Goal: Task Accomplishment & Management: Use online tool/utility

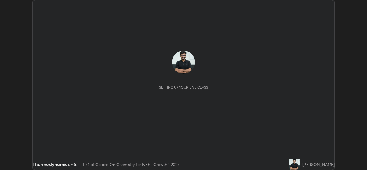
scroll to position [170, 366]
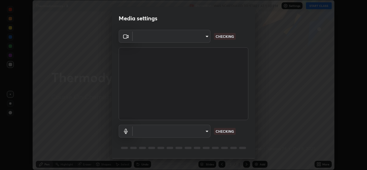
type input "543f6dd7cf1c6d0aa6bd558e202a88d07b5a4d761673354d02a604c193450d79"
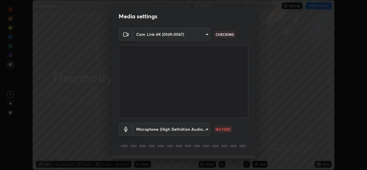
scroll to position [3, 0]
click at [199, 129] on body "Erase all Thermodynamics - 8 Recording WAS SCHEDULED TO START AT 1:30 PM Settin…" at bounding box center [183, 85] width 367 height 170
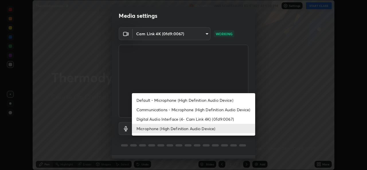
click at [183, 101] on li "Default - Microphone (High Definition Audio Device)" at bounding box center [193, 99] width 123 height 9
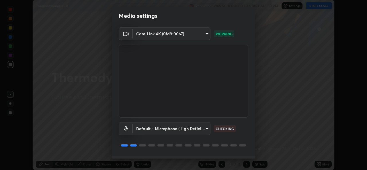
click at [187, 124] on body "Erase all Thermodynamics - 8 Recording WAS SCHEDULED TO START AT 1:30 PM Settin…" at bounding box center [183, 85] width 367 height 170
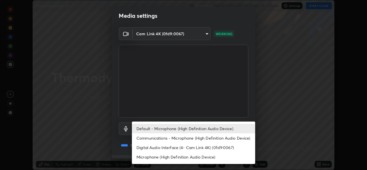
click at [182, 156] on li "Microphone (High Definition Audio Device)" at bounding box center [193, 156] width 123 height 9
type input "99848f2a9d109760ec62b66e2f255c73a791916cfc686045695a6d5e2156f403"
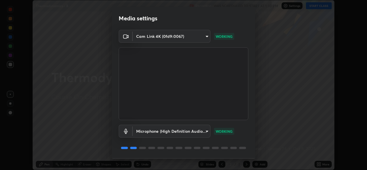
scroll to position [18, 0]
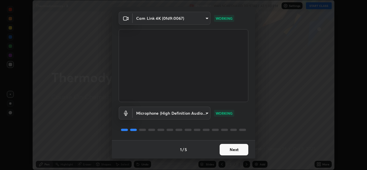
click at [237, 151] on button "Next" at bounding box center [233, 149] width 29 height 11
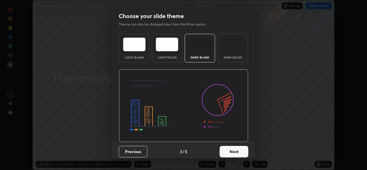
click at [238, 153] on button "Next" at bounding box center [233, 151] width 29 height 11
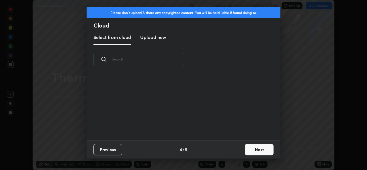
scroll to position [66, 184]
click at [255, 145] on button "Next" at bounding box center [259, 149] width 29 height 11
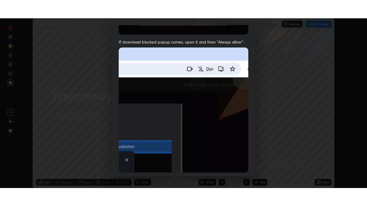
scroll to position [135, 0]
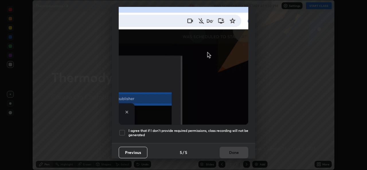
click at [120, 133] on div at bounding box center [122, 132] width 7 height 7
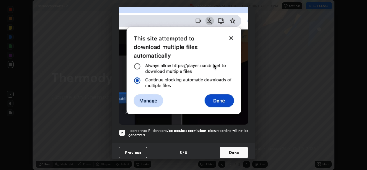
click at [243, 155] on button "Done" at bounding box center [233, 152] width 29 height 11
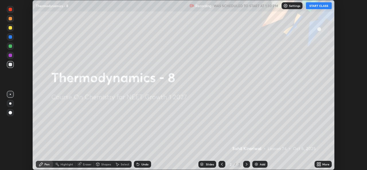
click at [320, 164] on icon at bounding box center [318, 164] width 5 height 5
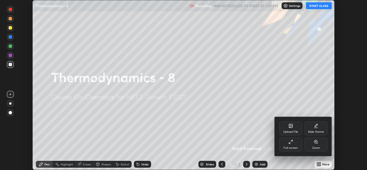
click at [295, 139] on div "Full screen" at bounding box center [290, 145] width 23 height 14
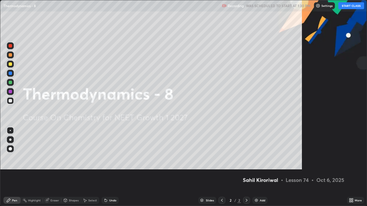
scroll to position [206, 367]
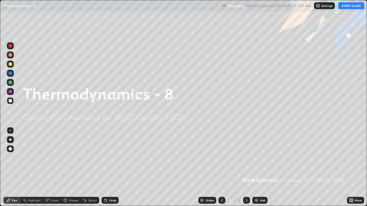
click at [351, 6] on button "START CLASS" at bounding box center [351, 5] width 26 height 7
click at [256, 170] on img at bounding box center [256, 200] width 5 height 5
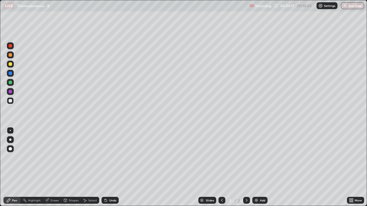
click at [110, 170] on div "Undo" at bounding box center [112, 200] width 7 height 3
click at [13, 65] on div at bounding box center [10, 64] width 7 height 7
click at [110, 170] on div "Undo" at bounding box center [112, 200] width 7 height 3
click at [258, 170] on div "Add" at bounding box center [259, 200] width 15 height 7
click at [221, 170] on icon at bounding box center [221, 200] width 5 height 5
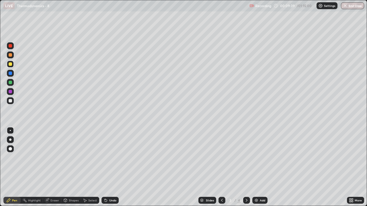
click at [221, 170] on icon at bounding box center [221, 200] width 5 height 5
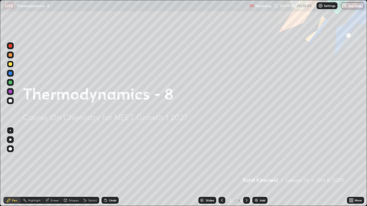
click at [246, 170] on icon at bounding box center [246, 200] width 5 height 5
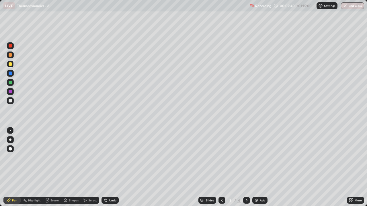
click at [246, 170] on icon at bounding box center [246, 200] width 5 height 5
click at [258, 170] on img at bounding box center [256, 200] width 5 height 5
click at [10, 101] on div at bounding box center [10, 100] width 3 height 3
click at [13, 65] on div at bounding box center [10, 64] width 7 height 7
click at [107, 170] on div "Undo" at bounding box center [109, 200] width 17 height 7
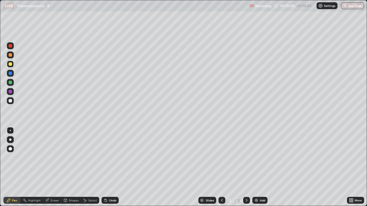
click at [107, 170] on div "Undo" at bounding box center [109, 200] width 17 height 7
click at [262, 170] on div "Add" at bounding box center [262, 200] width 5 height 3
click at [11, 101] on div at bounding box center [10, 100] width 3 height 3
click at [116, 170] on div "Undo" at bounding box center [109, 200] width 17 height 7
click at [109, 170] on div "Undo" at bounding box center [112, 200] width 7 height 3
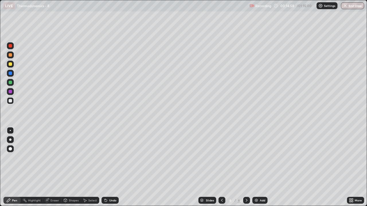
click at [111, 170] on div "Undo" at bounding box center [112, 200] width 7 height 3
click at [109, 170] on div "Undo" at bounding box center [112, 200] width 7 height 3
click at [112, 170] on div "Undo" at bounding box center [112, 200] width 7 height 3
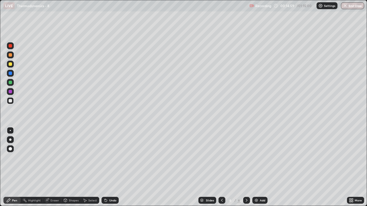
click at [112, 170] on div "Undo" at bounding box center [112, 200] width 7 height 3
click at [111, 170] on div "Undo" at bounding box center [112, 200] width 7 height 3
click at [110, 170] on div "Undo" at bounding box center [112, 200] width 7 height 3
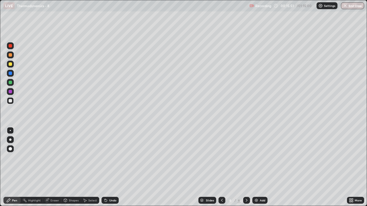
click at [257, 170] on img at bounding box center [256, 200] width 5 height 5
click at [87, 170] on div "Select" at bounding box center [90, 200] width 18 height 7
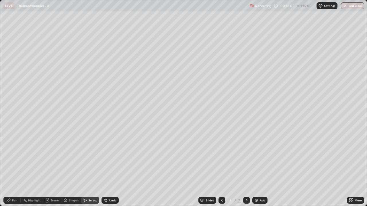
click at [55, 170] on div "Eraser" at bounding box center [54, 200] width 9 height 3
click at [29, 170] on div "Highlight" at bounding box center [34, 200] width 13 height 3
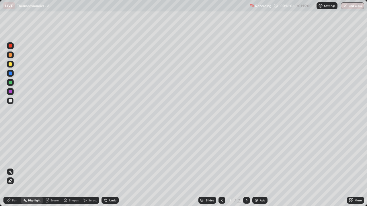
click at [12, 170] on div "Pen" at bounding box center [11, 200] width 17 height 7
click at [10, 63] on div at bounding box center [10, 63] width 3 height 3
click at [110, 170] on div "Undo" at bounding box center [109, 200] width 17 height 7
click at [91, 170] on div "Select" at bounding box center [92, 200] width 9 height 3
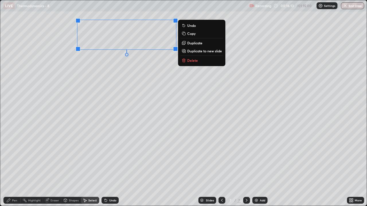
click at [151, 67] on div "0 ° Undo Copy Duplicate Duplicate to new slide Delete" at bounding box center [183, 103] width 366 height 206
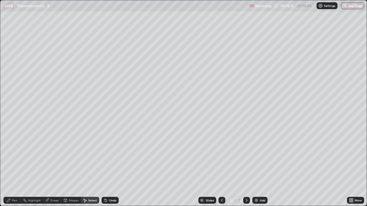
click at [72, 170] on div "Shapes" at bounding box center [74, 200] width 10 height 3
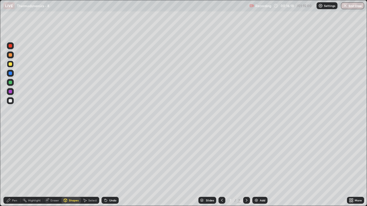
click at [221, 170] on icon at bounding box center [221, 200] width 5 height 5
click at [243, 170] on div at bounding box center [246, 200] width 7 height 11
click at [54, 170] on div "Eraser" at bounding box center [52, 200] width 18 height 7
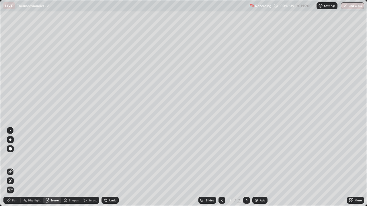
click at [36, 170] on div "Highlight" at bounding box center [34, 200] width 13 height 3
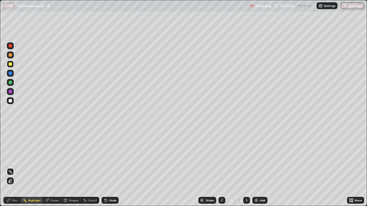
click at [12, 170] on div "Pen" at bounding box center [14, 200] width 5 height 3
click at [51, 170] on div "Eraser" at bounding box center [54, 200] width 9 height 3
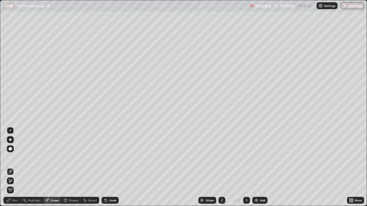
click at [8, 170] on icon at bounding box center [8, 200] width 3 height 3
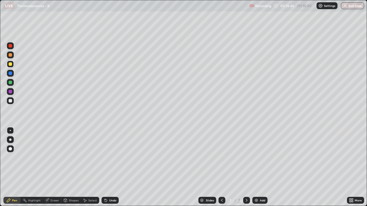
click at [11, 100] on div at bounding box center [10, 100] width 3 height 3
click at [111, 170] on div "Undo" at bounding box center [109, 200] width 17 height 7
click at [112, 170] on div "Undo" at bounding box center [112, 200] width 7 height 3
click at [112, 170] on div "Undo" at bounding box center [109, 200] width 17 height 7
click at [220, 170] on icon at bounding box center [221, 200] width 5 height 5
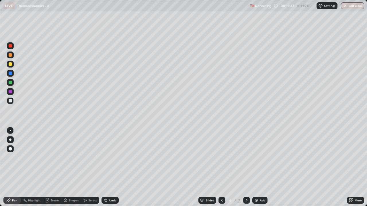
click at [239, 170] on div "7" at bounding box center [238, 200] width 3 height 5
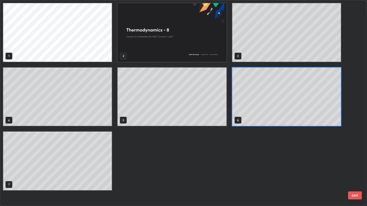
scroll to position [204, 363]
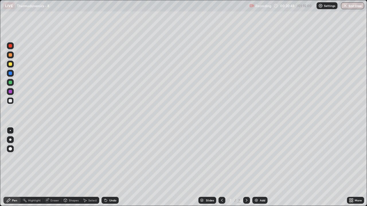
click at [11, 64] on div at bounding box center [10, 63] width 3 height 3
click at [11, 101] on div at bounding box center [10, 100] width 3 height 3
click at [255, 170] on img at bounding box center [256, 200] width 5 height 5
click at [221, 170] on icon at bounding box center [221, 200] width 5 height 5
click at [11, 83] on div at bounding box center [10, 82] width 3 height 3
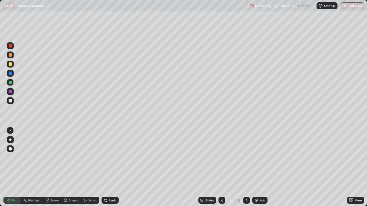
click at [107, 170] on div "Undo" at bounding box center [109, 200] width 17 height 7
click at [11, 101] on div at bounding box center [10, 100] width 3 height 3
click at [55, 170] on div "Eraser" at bounding box center [52, 200] width 18 height 7
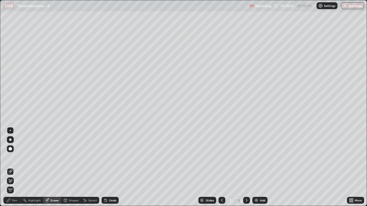
click at [71, 170] on div "Shapes" at bounding box center [74, 200] width 10 height 3
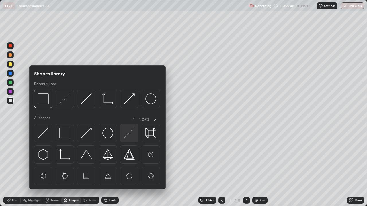
click at [125, 134] on img at bounding box center [129, 133] width 11 height 11
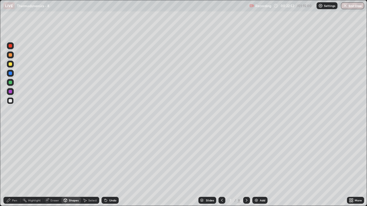
click at [13, 170] on div "Pen" at bounding box center [14, 200] width 5 height 3
click at [11, 101] on div at bounding box center [10, 100] width 3 height 3
click at [10, 101] on div at bounding box center [10, 100] width 3 height 3
click at [9, 82] on div at bounding box center [10, 82] width 3 height 3
click at [256, 170] on img at bounding box center [256, 200] width 5 height 5
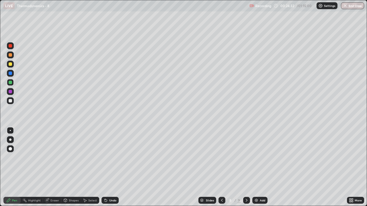
click at [11, 63] on div at bounding box center [10, 63] width 3 height 3
click at [112, 170] on div "Undo" at bounding box center [112, 200] width 7 height 3
click at [72, 170] on div "Shapes" at bounding box center [74, 200] width 10 height 3
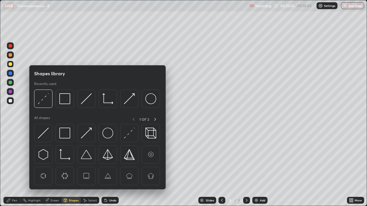
click at [54, 170] on div "Eraser" at bounding box center [54, 200] width 9 height 3
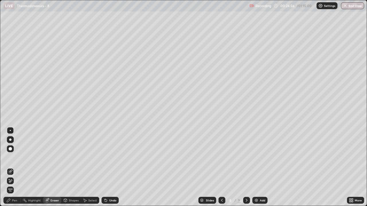
click at [88, 170] on div "Select" at bounding box center [92, 200] width 9 height 3
click at [70, 170] on div "Shapes" at bounding box center [74, 200] width 10 height 3
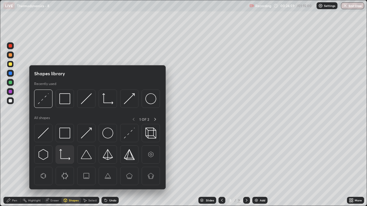
click at [66, 153] on img at bounding box center [64, 154] width 11 height 11
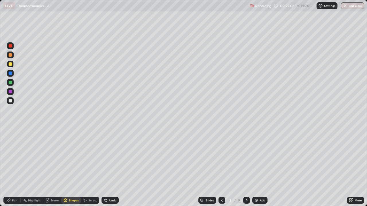
click at [12, 170] on div "Pen" at bounding box center [11, 200] width 17 height 7
click at [109, 170] on div "Undo" at bounding box center [112, 200] width 7 height 3
click at [68, 170] on div "Shapes" at bounding box center [70, 200] width 19 height 7
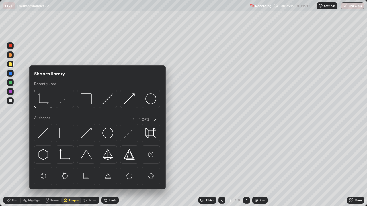
click at [51, 170] on div "Eraser" at bounding box center [52, 200] width 18 height 7
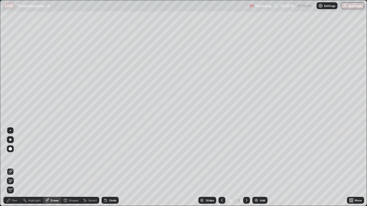
click at [30, 170] on div "Highlight" at bounding box center [34, 200] width 13 height 3
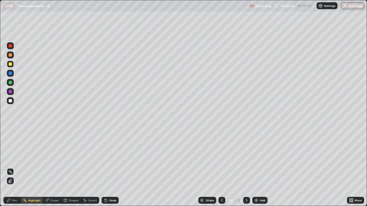
click at [13, 170] on div "Pen" at bounding box center [14, 200] width 5 height 3
click at [11, 101] on div at bounding box center [10, 100] width 3 height 3
click at [74, 170] on div "Shapes" at bounding box center [74, 200] width 10 height 3
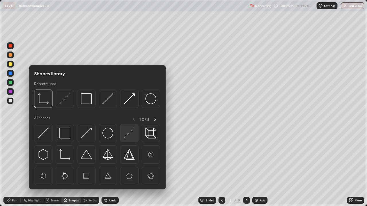
click at [127, 133] on img at bounding box center [129, 133] width 11 height 11
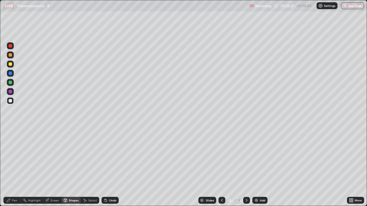
click at [15, 170] on div "Pen" at bounding box center [11, 200] width 17 height 7
click at [11, 64] on div at bounding box center [10, 63] width 3 height 3
click at [10, 170] on div "Pen" at bounding box center [11, 200] width 17 height 7
click at [12, 99] on div at bounding box center [10, 100] width 7 height 7
click at [13, 63] on div at bounding box center [10, 64] width 7 height 7
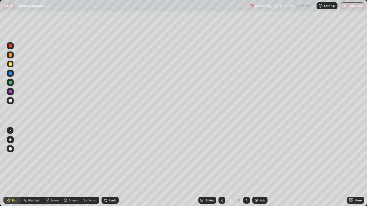
click at [112, 170] on div "Undo" at bounding box center [109, 200] width 17 height 7
click at [54, 170] on div "Eraser" at bounding box center [54, 200] width 9 height 3
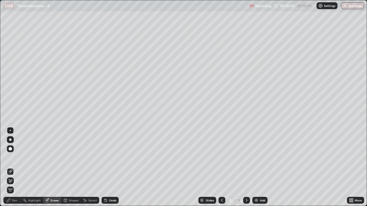
click at [72, 170] on div "Shapes" at bounding box center [74, 200] width 10 height 3
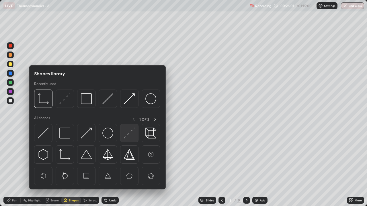
click at [131, 134] on img at bounding box center [129, 133] width 11 height 11
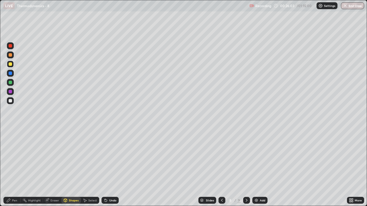
click at [11, 84] on div at bounding box center [10, 82] width 3 height 3
click at [12, 170] on div "Pen" at bounding box center [14, 200] width 5 height 3
click at [258, 170] on div "Add" at bounding box center [259, 200] width 15 height 7
click at [109, 170] on div "Undo" at bounding box center [109, 200] width 17 height 7
click at [112, 170] on div "Undo" at bounding box center [112, 200] width 7 height 3
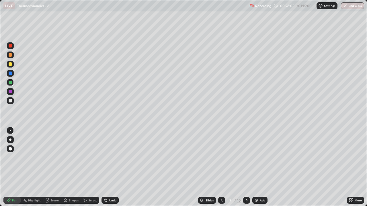
click at [107, 170] on div "Undo" at bounding box center [109, 200] width 17 height 7
click at [114, 170] on div "Undo" at bounding box center [112, 200] width 7 height 3
click at [10, 92] on div at bounding box center [10, 91] width 3 height 3
click at [11, 100] on div at bounding box center [10, 100] width 3 height 3
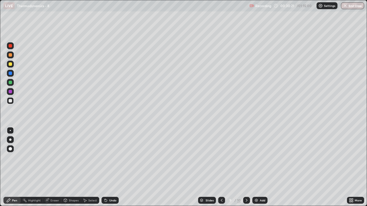
click at [11, 92] on div at bounding box center [10, 91] width 3 height 3
click at [249, 170] on div at bounding box center [246, 200] width 7 height 7
click at [222, 170] on div at bounding box center [221, 200] width 7 height 7
click at [221, 170] on icon at bounding box center [221, 200] width 5 height 5
click at [57, 170] on div "Eraser" at bounding box center [54, 200] width 9 height 3
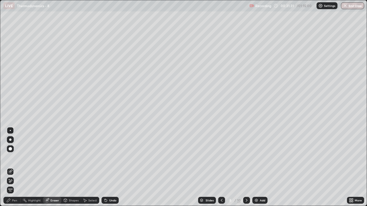
click at [73, 170] on div "Shapes" at bounding box center [74, 200] width 10 height 3
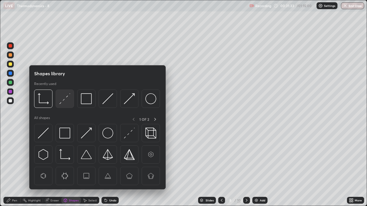
click at [72, 99] on div at bounding box center [65, 99] width 18 height 18
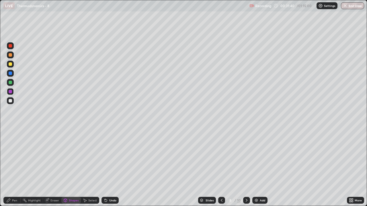
click at [111, 170] on div "Undo" at bounding box center [112, 200] width 7 height 3
click at [10, 170] on icon at bounding box center [8, 200] width 5 height 5
click at [13, 91] on div at bounding box center [10, 91] width 7 height 7
click at [52, 170] on div "Eraser" at bounding box center [52, 200] width 18 height 7
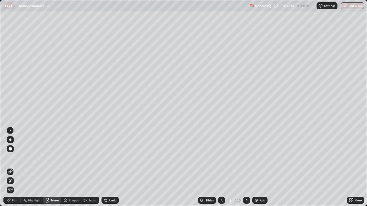
click at [32, 170] on div "Highlight" at bounding box center [34, 200] width 13 height 3
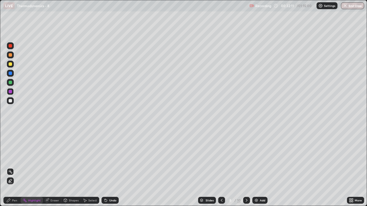
click at [69, 170] on div "Shapes" at bounding box center [74, 200] width 10 height 3
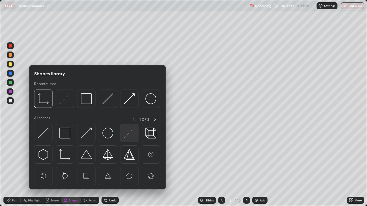
click at [128, 134] on img at bounding box center [129, 133] width 11 height 11
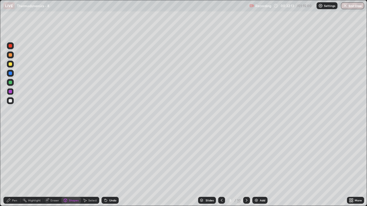
click at [12, 83] on div at bounding box center [10, 82] width 3 height 3
click at [112, 170] on div "Undo" at bounding box center [109, 200] width 17 height 7
click at [12, 170] on div "Pen" at bounding box center [11, 200] width 17 height 7
click at [109, 170] on div "Undo" at bounding box center [112, 200] width 7 height 3
click at [221, 170] on div at bounding box center [221, 200] width 7 height 11
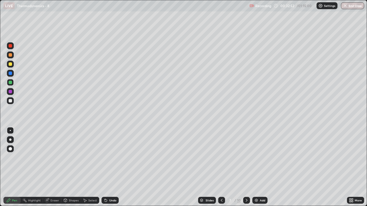
click at [246, 170] on icon at bounding box center [246, 200] width 5 height 5
click at [247, 170] on div at bounding box center [246, 200] width 7 height 7
click at [248, 170] on div at bounding box center [246, 200] width 7 height 7
click at [222, 170] on div at bounding box center [221, 200] width 7 height 7
click at [221, 170] on icon at bounding box center [221, 200] width 5 height 5
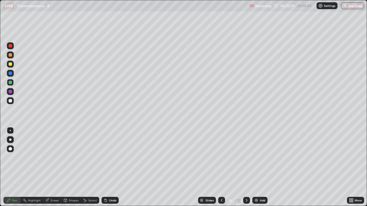
click at [11, 64] on div at bounding box center [10, 63] width 3 height 3
click at [112, 170] on div "Undo" at bounding box center [112, 200] width 7 height 3
click at [115, 170] on div "Undo" at bounding box center [112, 200] width 7 height 3
click at [112, 170] on div "Undo" at bounding box center [109, 200] width 17 height 7
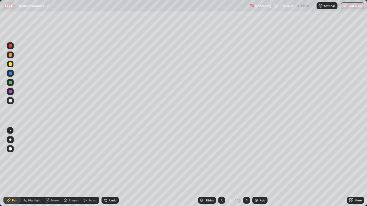
click at [112, 170] on div "Undo" at bounding box center [112, 200] width 7 height 3
click at [111, 170] on div "Undo" at bounding box center [112, 200] width 7 height 3
click at [116, 170] on div "Undo" at bounding box center [109, 200] width 17 height 7
click at [249, 170] on div at bounding box center [246, 200] width 7 height 7
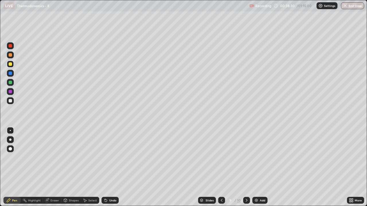
click at [246, 170] on icon at bounding box center [246, 200] width 5 height 5
click at [13, 64] on div at bounding box center [10, 64] width 7 height 7
click at [113, 170] on div "Undo" at bounding box center [112, 200] width 7 height 3
click at [6, 170] on div "Pen" at bounding box center [11, 200] width 17 height 7
click at [10, 102] on div at bounding box center [10, 100] width 3 height 3
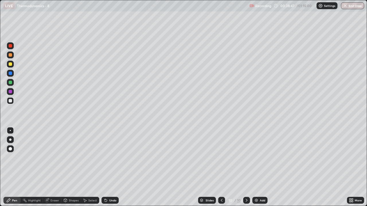
click at [112, 170] on div "Undo" at bounding box center [112, 200] width 7 height 3
click at [92, 170] on div "Select" at bounding box center [92, 200] width 9 height 3
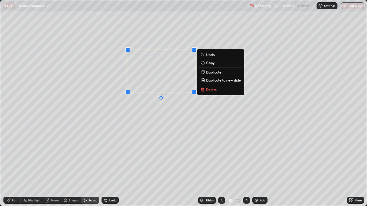
click at [132, 113] on div "0 ° Undo Copy Duplicate Duplicate to new slide Delete" at bounding box center [183, 103] width 366 height 206
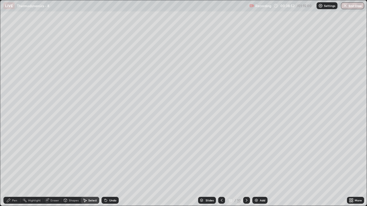
click at [70, 170] on div "Shapes" at bounding box center [74, 200] width 10 height 3
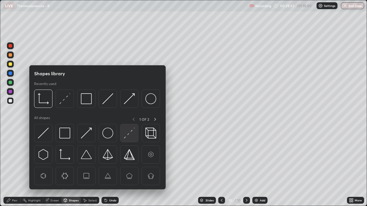
click at [127, 133] on img at bounding box center [129, 133] width 11 height 11
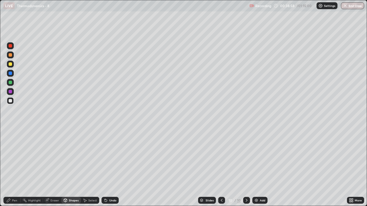
click at [12, 170] on div "Pen" at bounding box center [14, 200] width 5 height 3
click at [109, 170] on div "Undo" at bounding box center [112, 200] width 7 height 3
click at [108, 170] on div "Undo" at bounding box center [109, 200] width 17 height 7
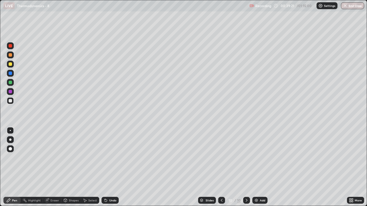
click at [115, 170] on div "Undo" at bounding box center [109, 200] width 17 height 7
click at [222, 170] on icon at bounding box center [221, 200] width 5 height 5
click at [221, 170] on icon at bounding box center [221, 200] width 5 height 5
click at [246, 170] on icon at bounding box center [246, 200] width 5 height 5
click at [245, 170] on icon at bounding box center [246, 200] width 5 height 5
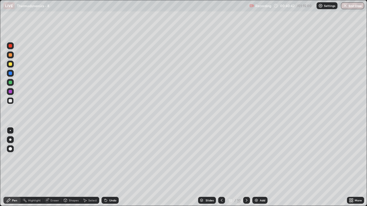
click at [113, 170] on div "Undo" at bounding box center [112, 200] width 7 height 3
click at [112, 170] on div "Undo" at bounding box center [112, 200] width 7 height 3
click at [52, 170] on div "Eraser" at bounding box center [54, 200] width 9 height 3
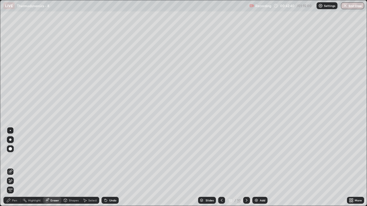
click at [11, 170] on icon at bounding box center [8, 200] width 5 height 5
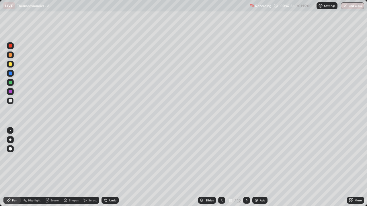
click at [261, 170] on div "Add" at bounding box center [262, 200] width 5 height 3
click at [11, 63] on div at bounding box center [10, 63] width 3 height 3
click at [112, 170] on div "Undo" at bounding box center [112, 200] width 7 height 3
click at [89, 170] on div "Select" at bounding box center [90, 200] width 18 height 7
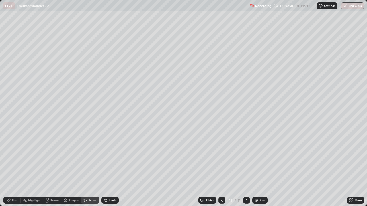
click at [52, 170] on div "Eraser" at bounding box center [54, 200] width 9 height 3
click at [13, 170] on div "Pen" at bounding box center [14, 200] width 5 height 3
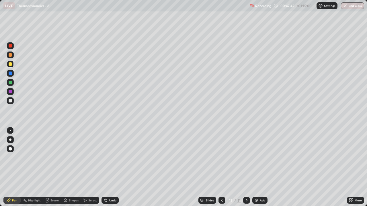
click at [10, 64] on div at bounding box center [10, 63] width 3 height 3
click at [107, 170] on icon at bounding box center [105, 200] width 5 height 5
click at [87, 170] on div "Select" at bounding box center [90, 200] width 18 height 7
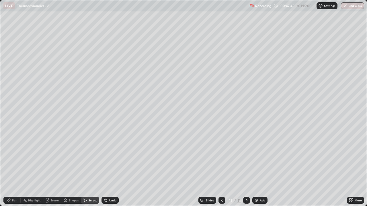
click at [73, 170] on div "Shapes" at bounding box center [74, 200] width 10 height 3
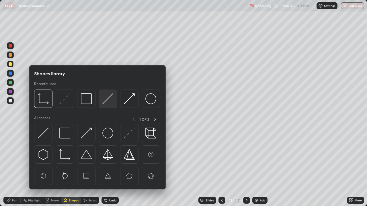
click at [109, 101] on img at bounding box center [107, 98] width 11 height 11
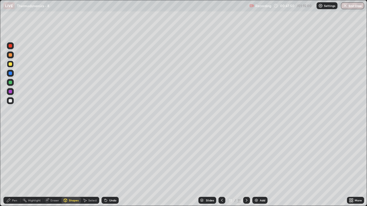
click at [12, 170] on div "Pen" at bounding box center [11, 200] width 17 height 7
click at [112, 170] on div "Undo" at bounding box center [109, 200] width 17 height 7
click at [70, 170] on div "Shapes" at bounding box center [74, 200] width 10 height 3
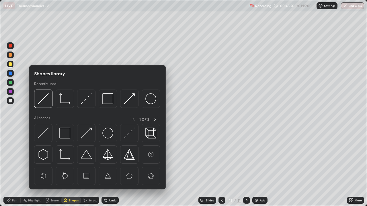
click at [52, 170] on div "Eraser" at bounding box center [54, 200] width 9 height 3
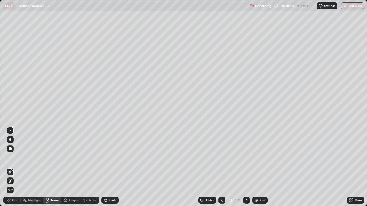
click at [88, 170] on div "Select" at bounding box center [92, 200] width 9 height 3
click at [77, 170] on div "Shapes" at bounding box center [74, 200] width 10 height 3
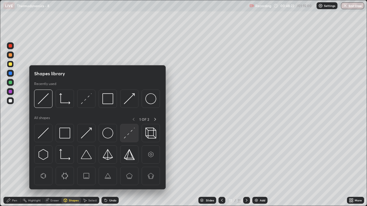
click at [130, 134] on img at bounding box center [129, 133] width 11 height 11
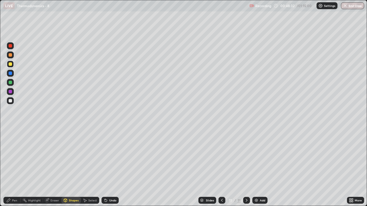
click at [10, 170] on icon at bounding box center [8, 200] width 5 height 5
click at [13, 103] on div at bounding box center [10, 100] width 7 height 7
click at [50, 170] on div "Eraser" at bounding box center [54, 200] width 9 height 3
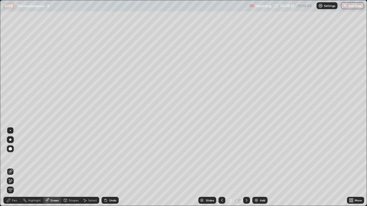
click at [34, 170] on div "Highlight" at bounding box center [34, 200] width 13 height 3
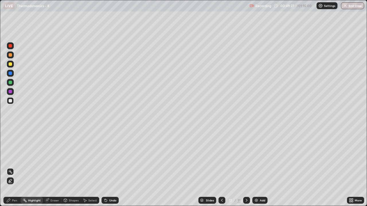
click at [9, 65] on div at bounding box center [10, 63] width 3 height 3
click at [89, 170] on div "Select" at bounding box center [92, 200] width 9 height 3
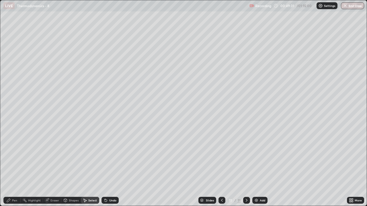
click at [74, 170] on div "Shapes" at bounding box center [74, 200] width 10 height 3
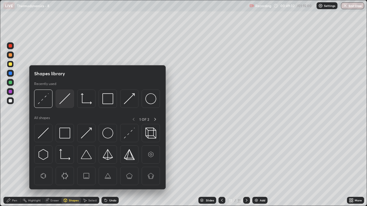
click at [65, 101] on img at bounding box center [64, 98] width 11 height 11
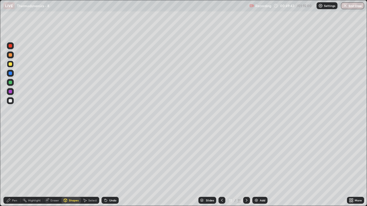
click at [11, 170] on icon at bounding box center [8, 200] width 5 height 5
click at [9, 65] on div at bounding box center [10, 63] width 3 height 3
click at [13, 100] on div at bounding box center [10, 100] width 7 height 7
click at [12, 65] on div at bounding box center [10, 64] width 7 height 7
click at [9, 83] on div at bounding box center [10, 82] width 3 height 3
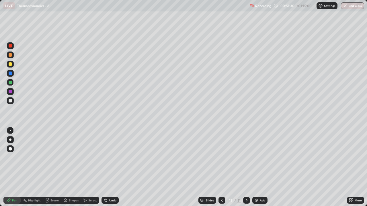
click at [8, 92] on div at bounding box center [10, 91] width 7 height 7
click at [110, 170] on div "Undo" at bounding box center [112, 200] width 7 height 3
click at [11, 101] on div at bounding box center [10, 100] width 3 height 3
click at [259, 170] on div "Add" at bounding box center [259, 200] width 15 height 7
click at [12, 66] on div at bounding box center [10, 64] width 7 height 7
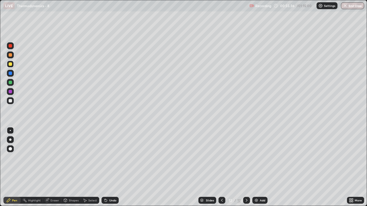
click at [221, 170] on icon at bounding box center [221, 200] width 5 height 5
click at [246, 170] on icon at bounding box center [246, 200] width 5 height 5
click at [74, 170] on div "Shapes" at bounding box center [70, 200] width 19 height 7
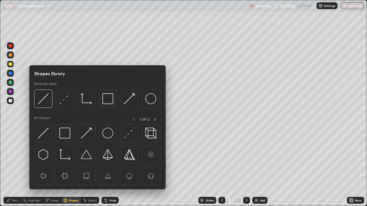
click at [52, 170] on div "Eraser" at bounding box center [54, 200] width 9 height 3
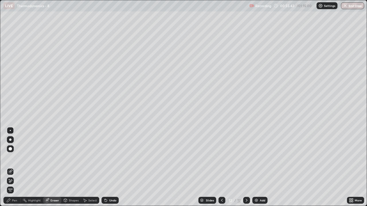
click at [12, 170] on div "Pen" at bounding box center [11, 200] width 17 height 7
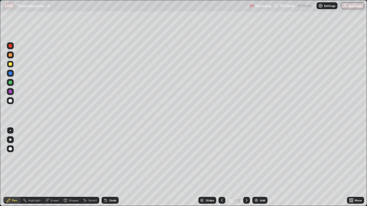
click at [110, 170] on div "Undo" at bounding box center [112, 200] width 7 height 3
click at [109, 170] on div "Undo" at bounding box center [112, 200] width 7 height 3
click at [110, 170] on div "Undo" at bounding box center [109, 200] width 17 height 7
click at [72, 170] on div "Shapes" at bounding box center [74, 200] width 10 height 3
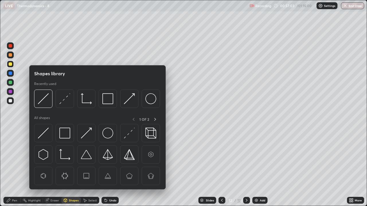
click at [55, 170] on div "Eraser" at bounding box center [54, 200] width 9 height 3
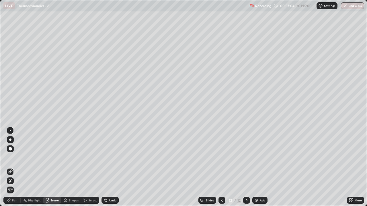
click at [75, 170] on div "Shapes" at bounding box center [74, 200] width 10 height 3
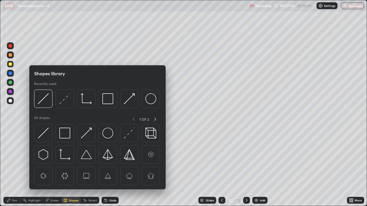
click at [90, 170] on div "Select" at bounding box center [92, 200] width 9 height 3
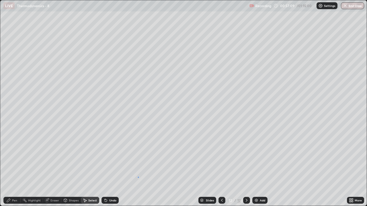
click at [138, 170] on div "0 ° Undo Copy Duplicate Duplicate to new slide Delete" at bounding box center [183, 103] width 366 height 206
click at [71, 170] on div "Shapes" at bounding box center [74, 200] width 10 height 3
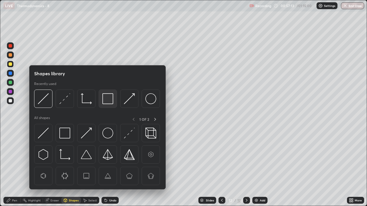
click at [108, 101] on img at bounding box center [107, 98] width 11 height 11
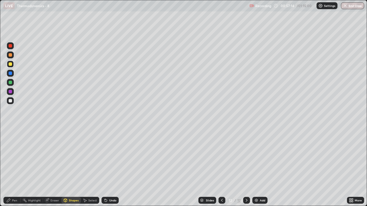
click at [11, 101] on div at bounding box center [10, 100] width 3 height 3
click at [9, 170] on div "Pen" at bounding box center [11, 200] width 17 height 7
click at [114, 170] on div "Undo" at bounding box center [109, 200] width 17 height 7
click at [106, 170] on div "Undo" at bounding box center [109, 200] width 17 height 7
click at [109, 170] on div "Undo" at bounding box center [109, 200] width 17 height 7
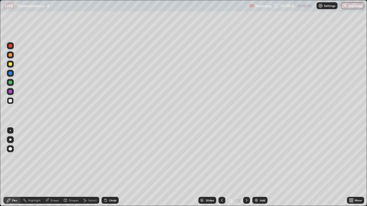
click at [110, 170] on div "Undo" at bounding box center [109, 200] width 17 height 7
click at [258, 170] on img at bounding box center [256, 200] width 5 height 5
click at [209, 170] on div "Slides" at bounding box center [210, 200] width 8 height 3
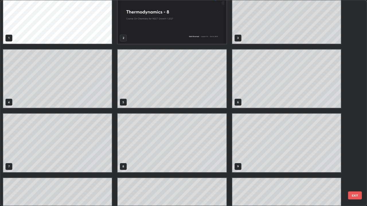
scroll to position [15, 0]
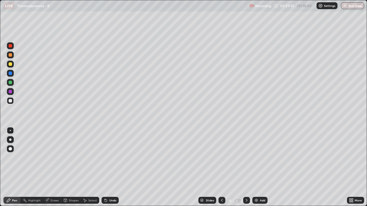
click at [209, 170] on div "Slides" at bounding box center [210, 200] width 8 height 3
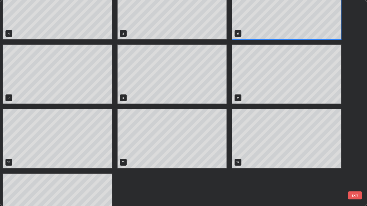
scroll to position [116, 0]
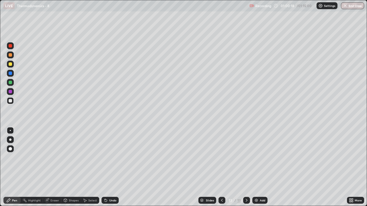
click at [113, 170] on div "Undo" at bounding box center [112, 200] width 7 height 3
click at [114, 170] on div "Undo" at bounding box center [109, 200] width 17 height 7
click at [222, 170] on icon at bounding box center [221, 200] width 5 height 5
click at [246, 170] on icon at bounding box center [247, 200] width 2 height 3
click at [54, 170] on div "Eraser" at bounding box center [54, 200] width 9 height 3
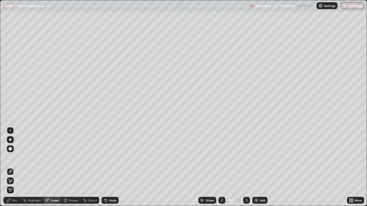
click at [74, 170] on div "Shapes" at bounding box center [74, 200] width 10 height 3
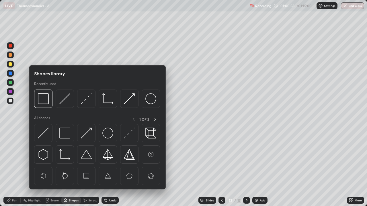
click at [58, 170] on div "Eraser" at bounding box center [54, 200] width 9 height 3
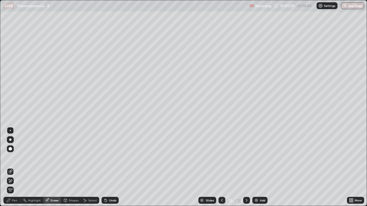
click at [16, 170] on div "Pen" at bounding box center [14, 200] width 5 height 3
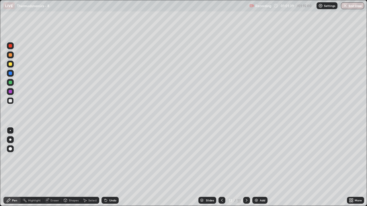
click at [91, 170] on div "Select" at bounding box center [92, 200] width 9 height 3
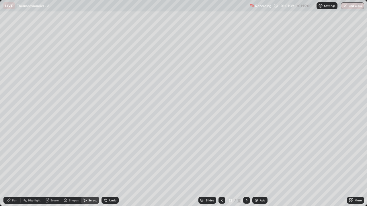
click at [71, 170] on div "Shapes" at bounding box center [74, 200] width 10 height 3
click at [53, 170] on div "Eraser" at bounding box center [52, 200] width 18 height 7
click at [70, 170] on div "Shapes" at bounding box center [74, 200] width 10 height 3
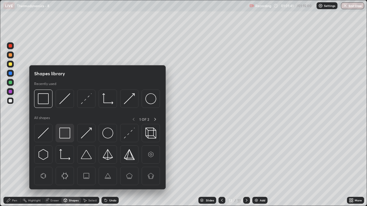
click at [66, 134] on img at bounding box center [64, 133] width 11 height 11
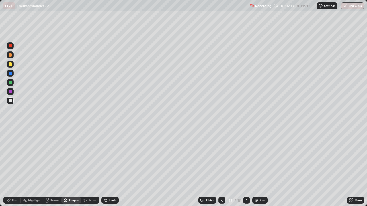
click at [218, 170] on div at bounding box center [221, 200] width 7 height 7
click at [52, 170] on div "Eraser" at bounding box center [54, 200] width 9 height 3
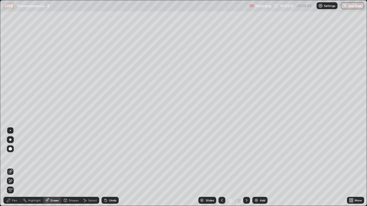
click at [11, 170] on div "Pen" at bounding box center [11, 200] width 17 height 7
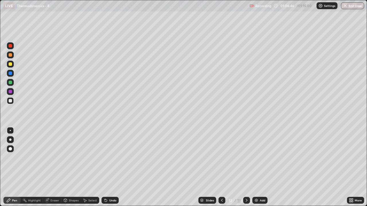
click at [245, 170] on icon at bounding box center [246, 200] width 5 height 5
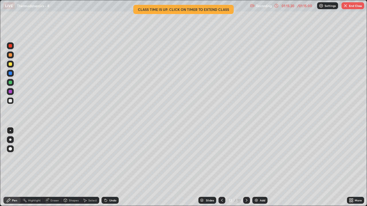
click at [11, 65] on div at bounding box center [10, 63] width 3 height 3
click at [109, 170] on div "Undo" at bounding box center [109, 200] width 17 height 7
click at [112, 170] on div "Undo" at bounding box center [109, 200] width 17 height 7
click at [111, 170] on div "Undo" at bounding box center [109, 200] width 17 height 7
click at [111, 170] on div "Undo" at bounding box center [112, 200] width 7 height 3
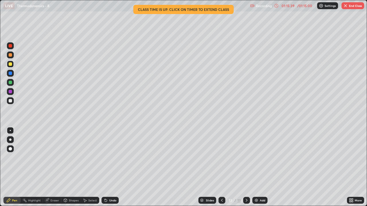
click at [109, 170] on div "Undo" at bounding box center [112, 200] width 7 height 3
click at [356, 5] on button "End Class" at bounding box center [352, 5] width 23 height 7
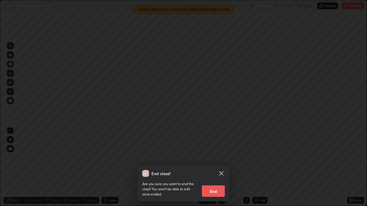
click at [174, 136] on div "End class? Are you sure you want to end the class? You won’t be able to edit on…" at bounding box center [183, 103] width 367 height 206
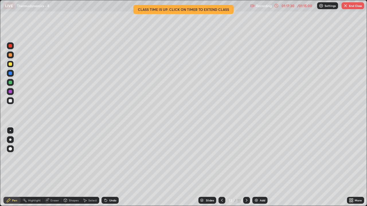
click at [348, 5] on button "End Class" at bounding box center [352, 5] width 23 height 7
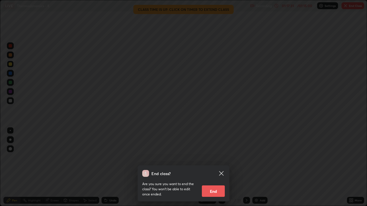
click at [210, 170] on button "End" at bounding box center [213, 191] width 23 height 11
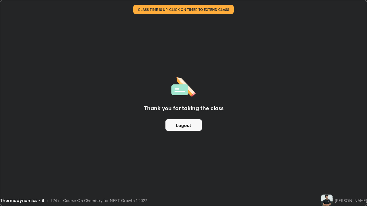
click at [189, 121] on button "Logout" at bounding box center [183, 124] width 36 height 11
click at [182, 123] on button "Logout" at bounding box center [183, 124] width 36 height 11
